Goal: Information Seeking & Learning: Learn about a topic

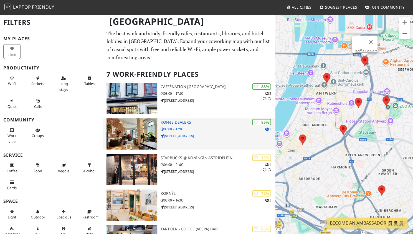
click at [141, 140] on img at bounding box center [132, 133] width 51 height 31
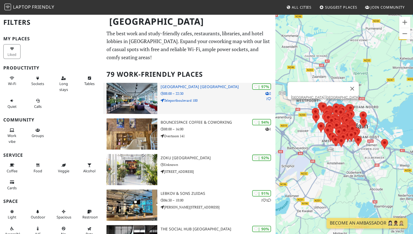
click at [135, 92] on img at bounding box center [132, 98] width 51 height 31
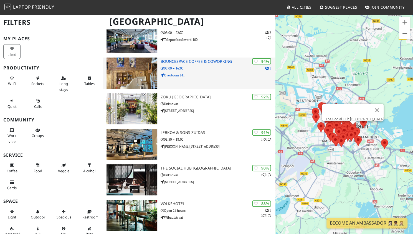
scroll to position [60, 0]
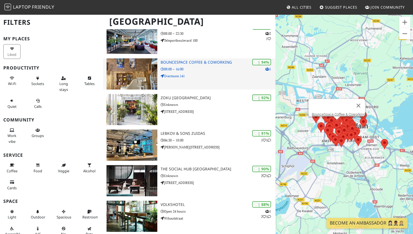
click at [132, 65] on img at bounding box center [132, 73] width 51 height 31
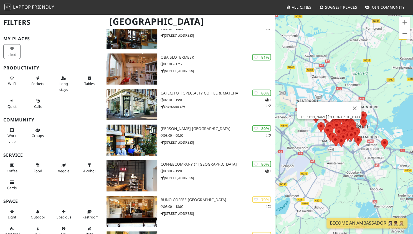
scroll to position [529, 0]
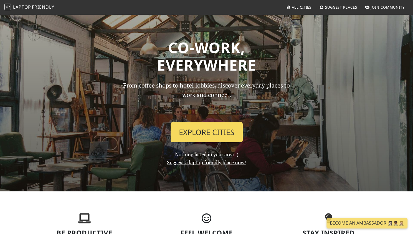
click at [201, 131] on link "Explore Cities" at bounding box center [207, 132] width 72 height 21
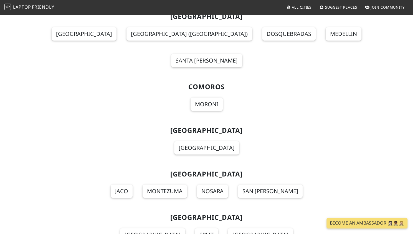
scroll to position [1241, 0]
